Goal: Task Accomplishment & Management: Use online tool/utility

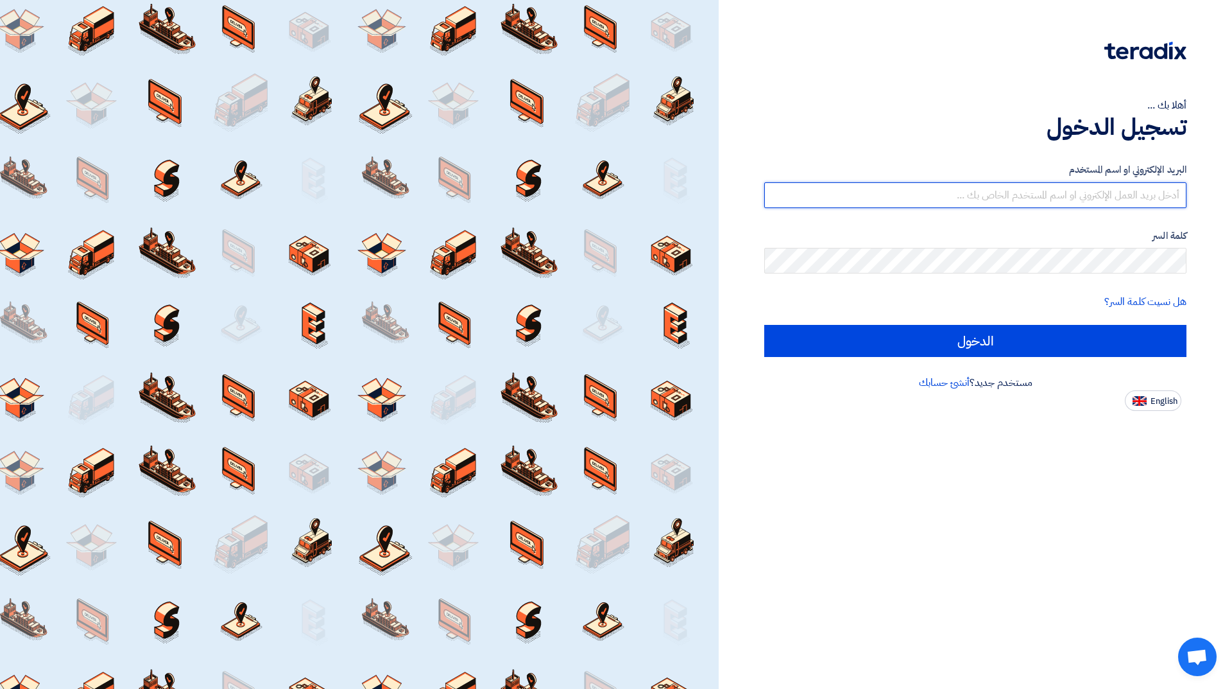
click at [1024, 185] on input "text" at bounding box center [975, 195] width 422 height 26
type input "[EMAIL_ADDRESS][DOMAIN_NAME]"
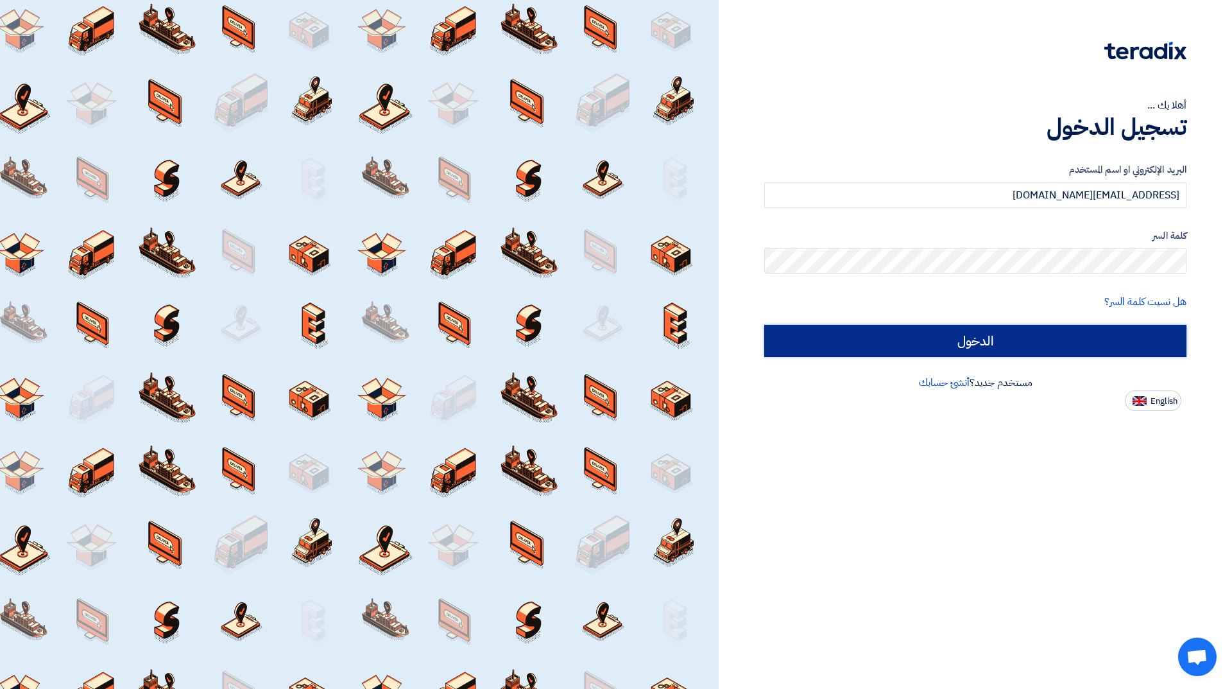
click at [973, 339] on input "الدخول" at bounding box center [975, 341] width 422 height 32
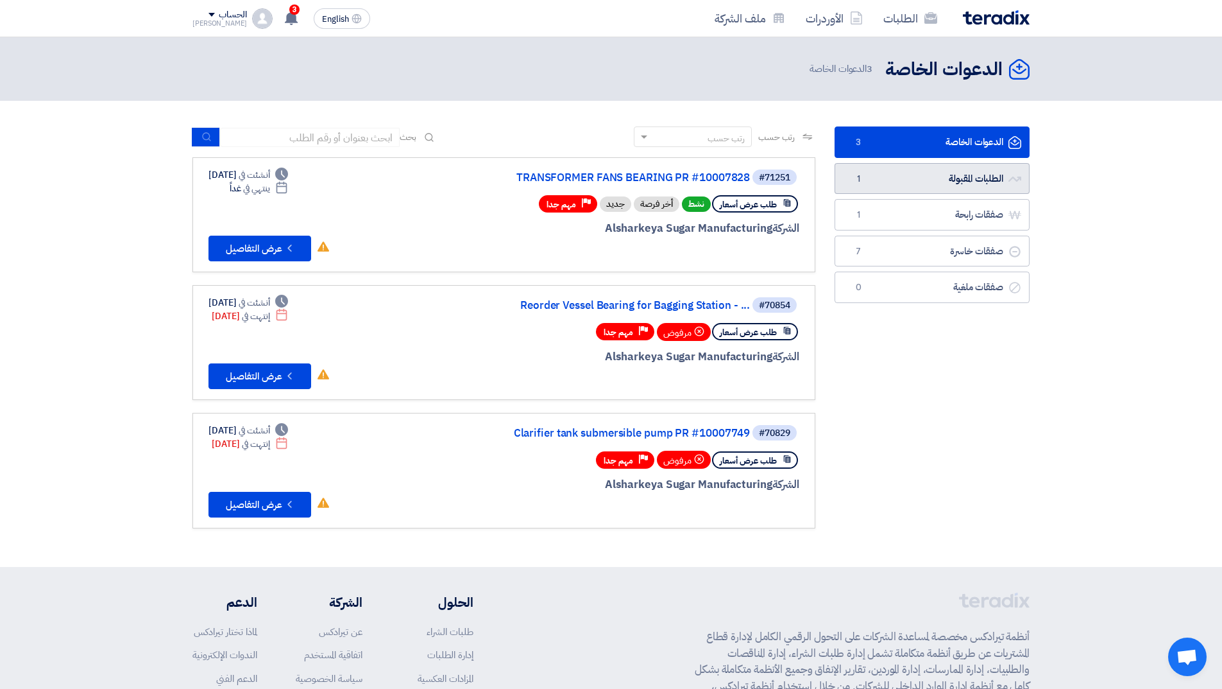
click at [879, 181] on link "الطلبات المقبولة الطلبات المقبولة 1" at bounding box center [932, 178] width 195 height 31
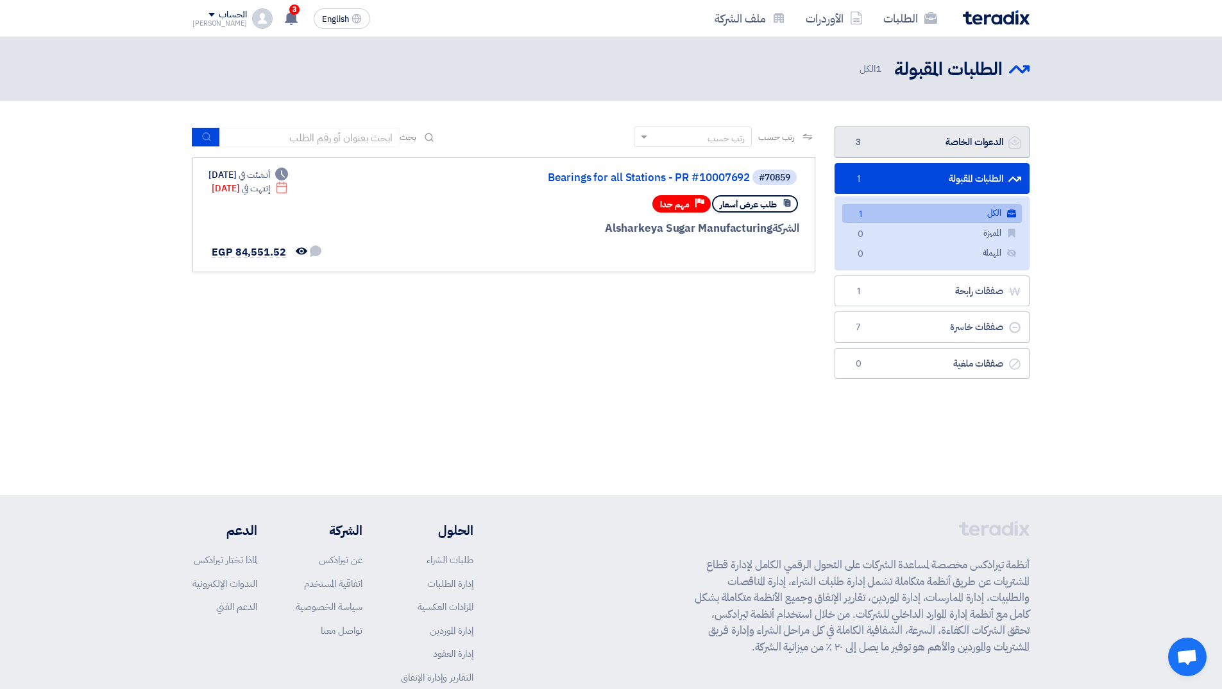
click at [874, 142] on link "الدعوات الخاصة الدعوات الخاصة 3" at bounding box center [932, 141] width 195 height 31
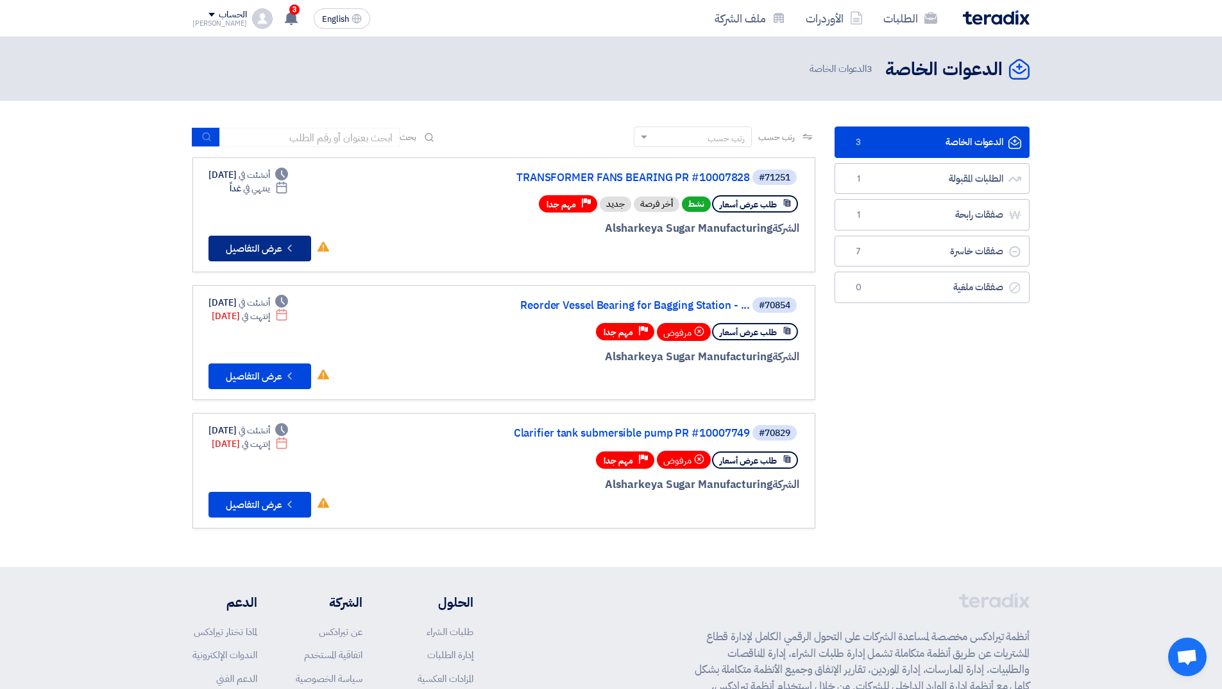
click at [259, 253] on button "Check details عرض التفاصيل" at bounding box center [260, 249] width 103 height 26
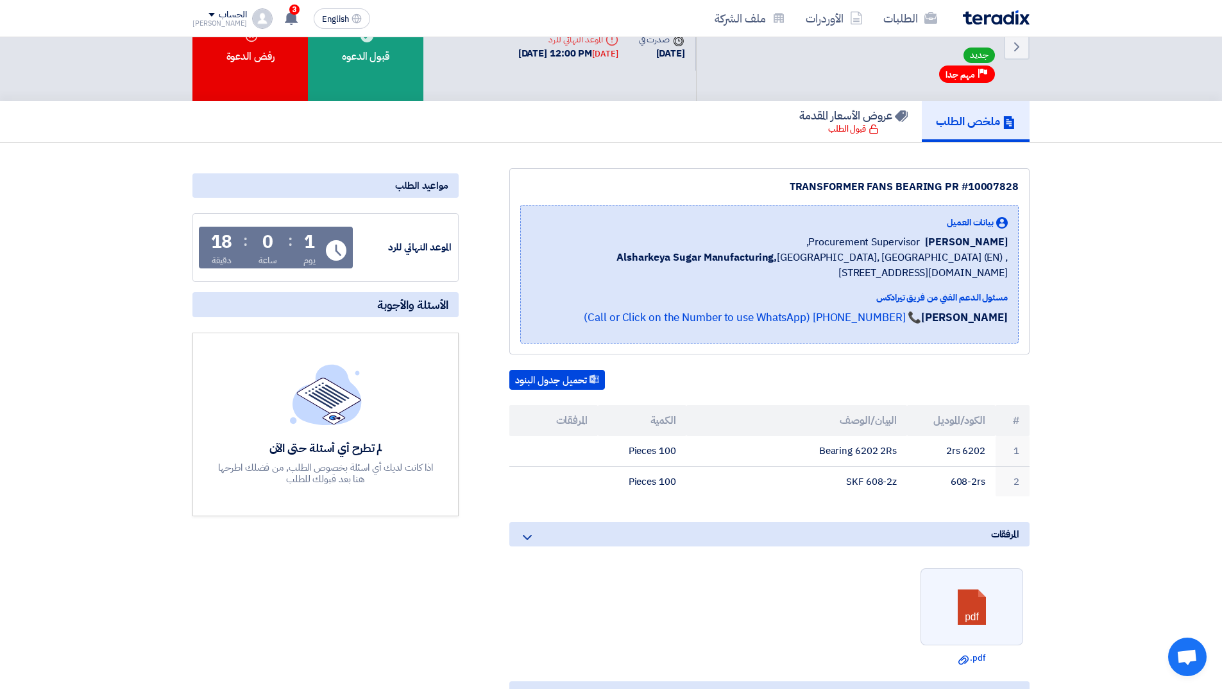
scroll to position [64, 0]
